Goal: Find specific page/section: Find specific page/section

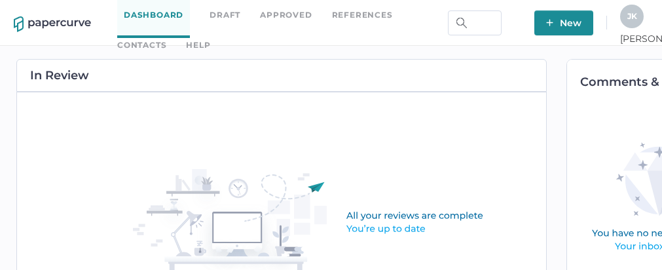
click at [166, 38] on link "Contacts" at bounding box center [141, 45] width 49 height 14
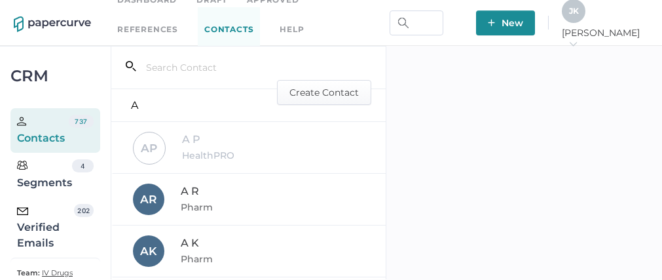
click at [43, 238] on div "Verified Emails" at bounding box center [45, 227] width 57 height 47
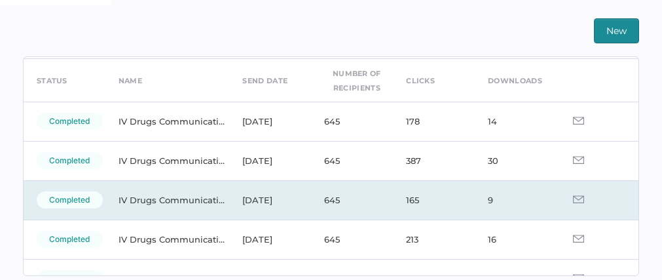
scroll to position [48, 0]
